Goal: Subscribe to service/newsletter

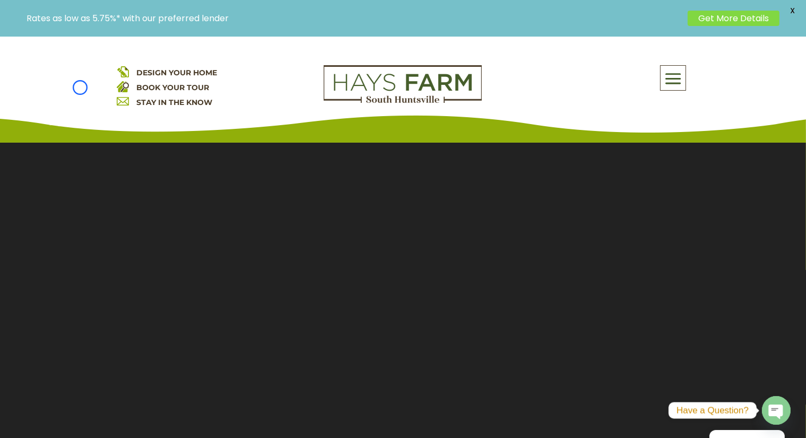
click at [80, 88] on div "DESIGN YOUR HOME BOOK YOUR TOUR STAY IN THE KNOW About Us Quick Move-in Homes A…" at bounding box center [403, 90] width 806 height 106
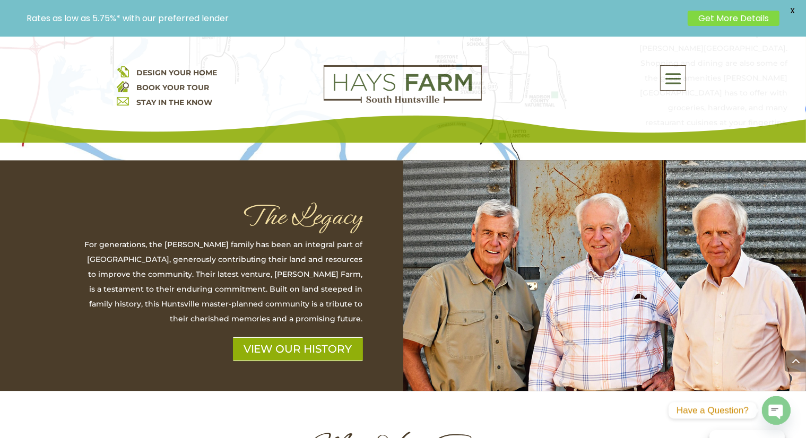
scroll to position [3071, 0]
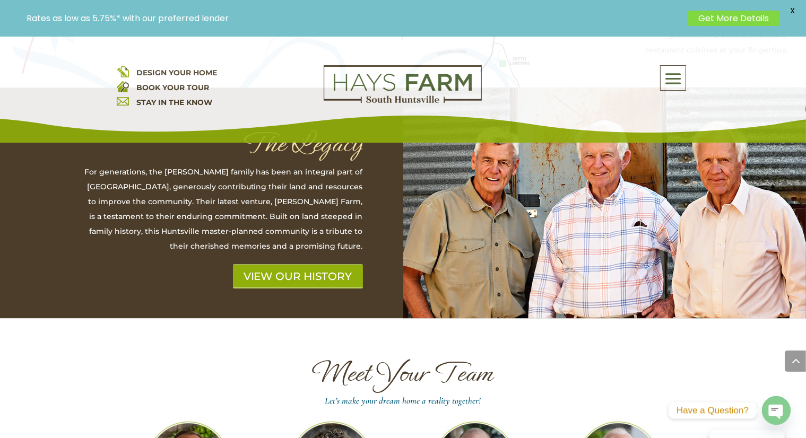
click at [80, 88] on div "DESIGN YOUR HOME BOOK YOUR TOUR STAY IN THE KNOW About Us Quick Move-in Homes A…" at bounding box center [403, 90] width 806 height 106
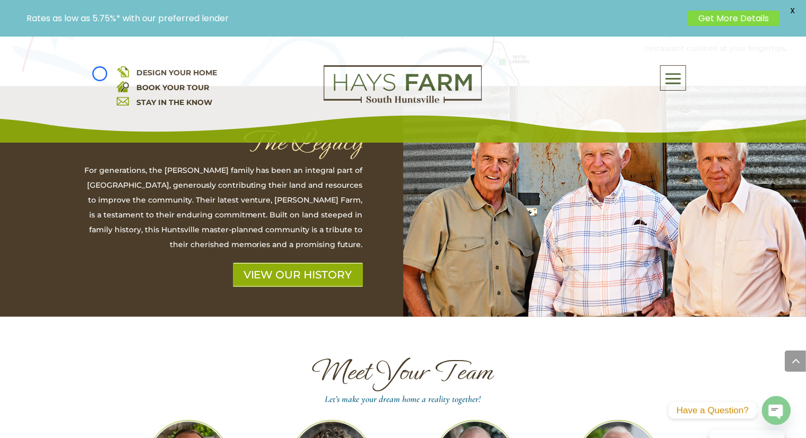
click at [100, 74] on div "DESIGN YOUR HOME BOOK YOUR TOUR STAY IN THE KNOW About Us Quick Move-in Homes A…" at bounding box center [403, 90] width 806 height 106
click at [57, 104] on div "DESIGN YOUR HOME BOOK YOUR TOUR STAY IN THE KNOW About Us Quick Move-in Homes A…" at bounding box center [403, 90] width 806 height 106
click at [199, 98] on link "STAY IN THE KNOW" at bounding box center [175, 103] width 76 height 10
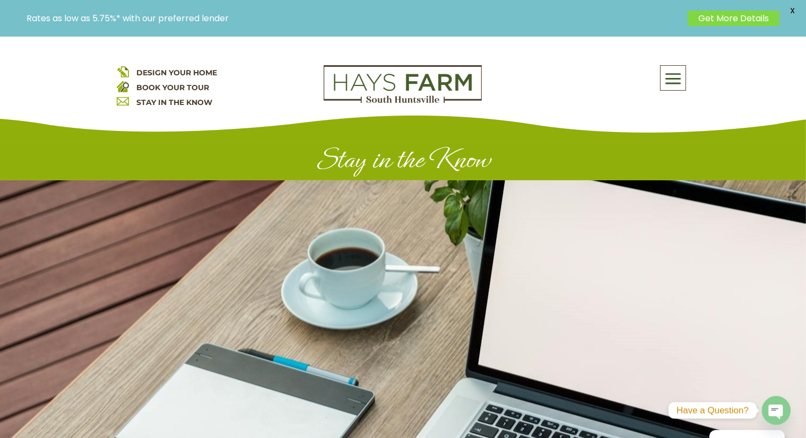
click at [82, 74] on div "DESIGN YOUR HOME BOOK YOUR TOUR STAY IN THE KNOW About Us Quick Move-in Homes A…" at bounding box center [403, 90] width 806 height 106
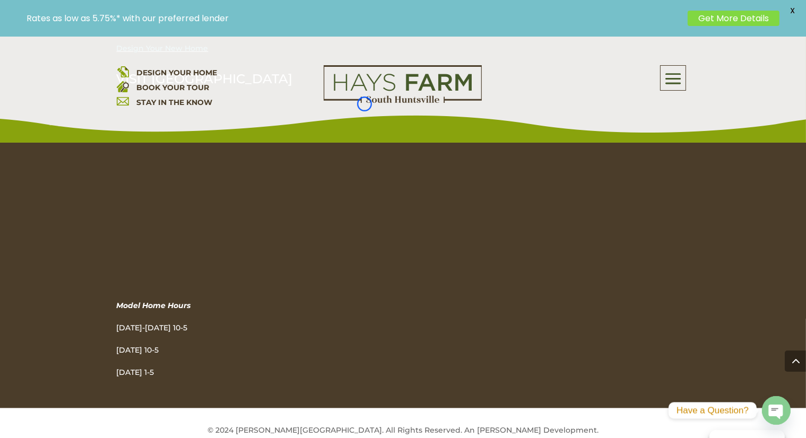
scroll to position [1087, 0]
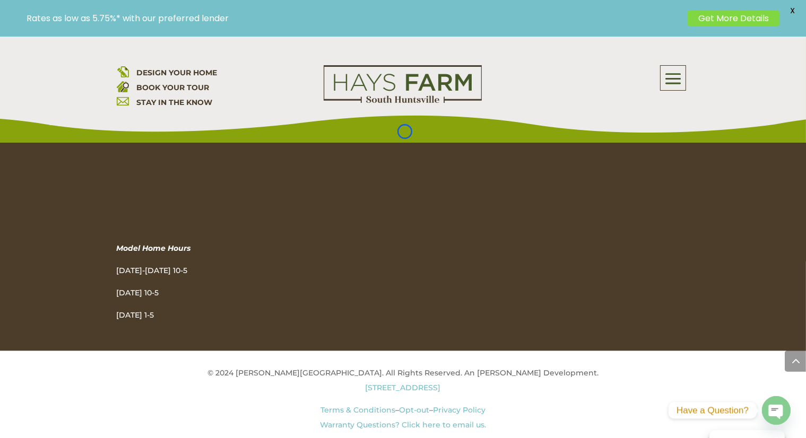
click at [82, 74] on div "DESIGN YOUR HOME BOOK YOUR TOUR STAY IN THE KNOW About Us Quick Move-in Homes A…" at bounding box center [403, 90] width 806 height 106
click at [174, 76] on span "DESIGN YOUR HOME" at bounding box center [177, 73] width 81 height 10
